Goal: Transaction & Acquisition: Purchase product/service

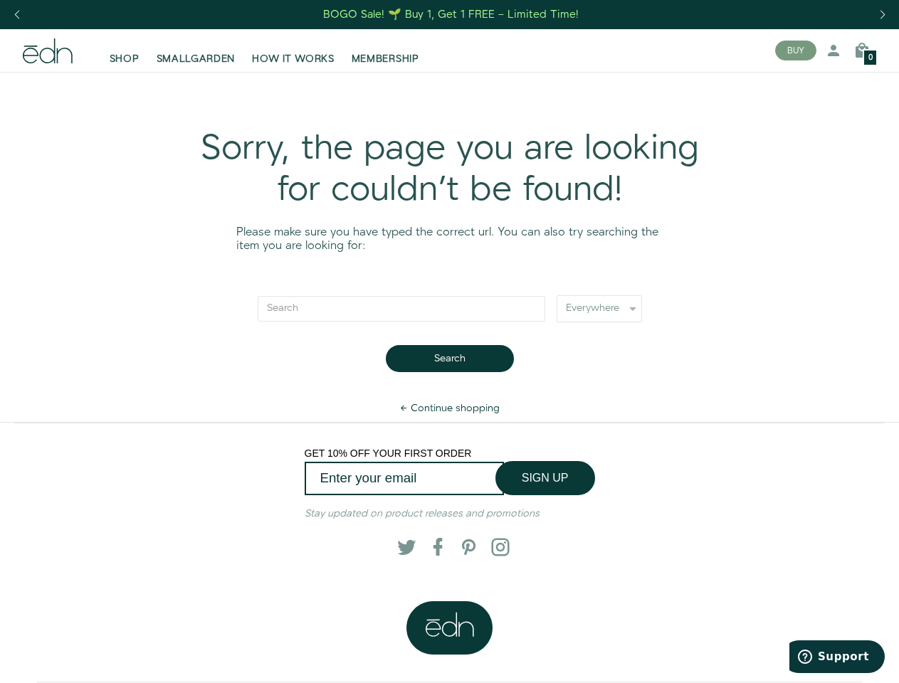
click at [882, 15] on div "Next slide" at bounding box center [881, 14] width 19 height 31
click at [16, 15] on div "Previous slide" at bounding box center [16, 14] width 19 height 31
click at [795, 51] on button "BUY" at bounding box center [795, 51] width 41 height 20
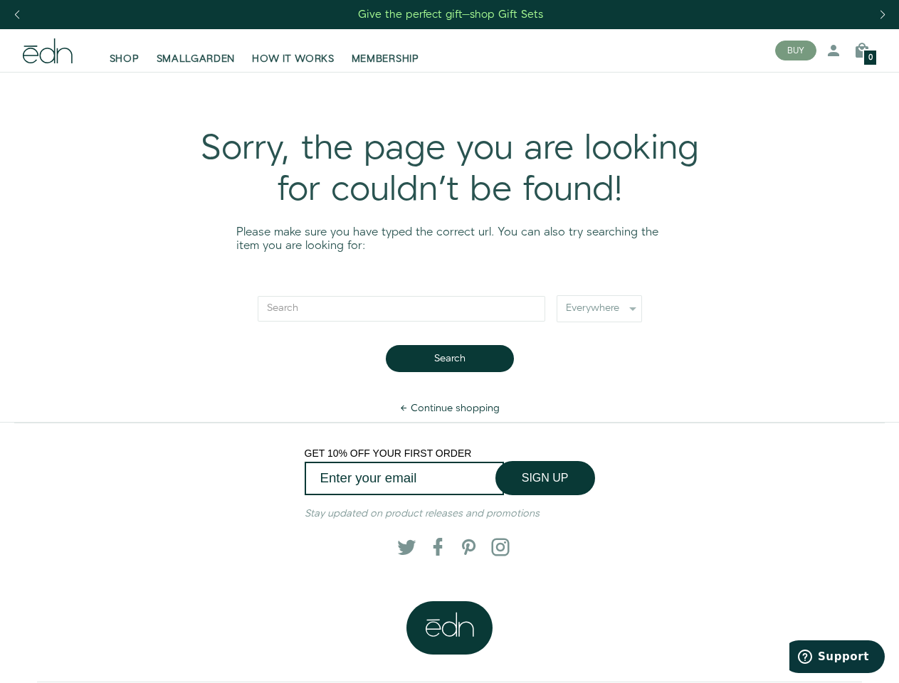
click at [833, 51] on icon at bounding box center [833, 50] width 17 height 17
click at [862, 51] on icon at bounding box center [861, 50] width 17 height 17
click at [862, 51] on div at bounding box center [449, 341] width 899 height 683
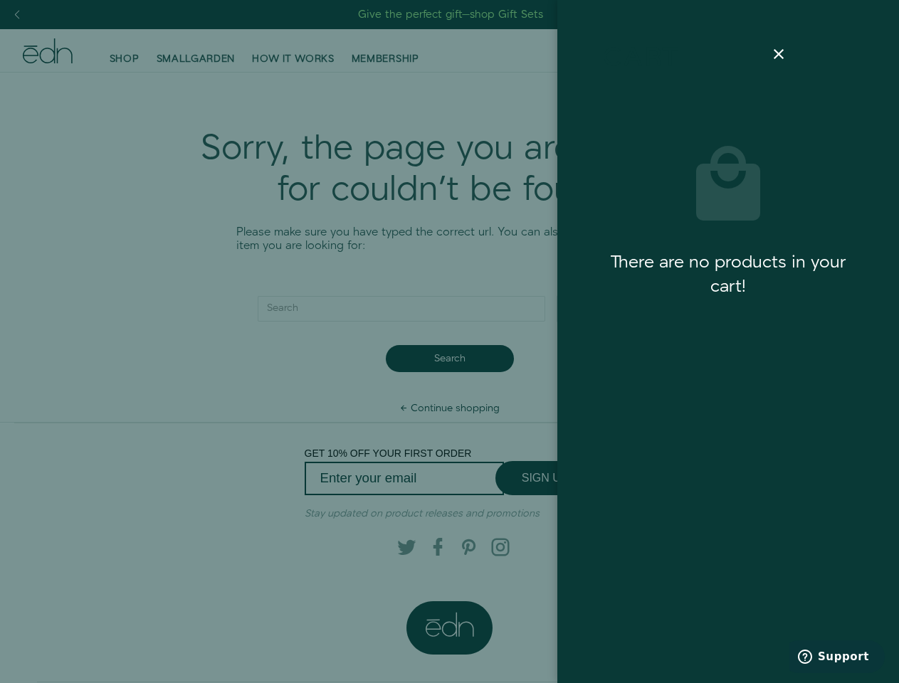
click at [449, 359] on div at bounding box center [449, 341] width 899 height 683
click at [545, 478] on div at bounding box center [449, 341] width 899 height 683
